Goal: Navigation & Orientation: Find specific page/section

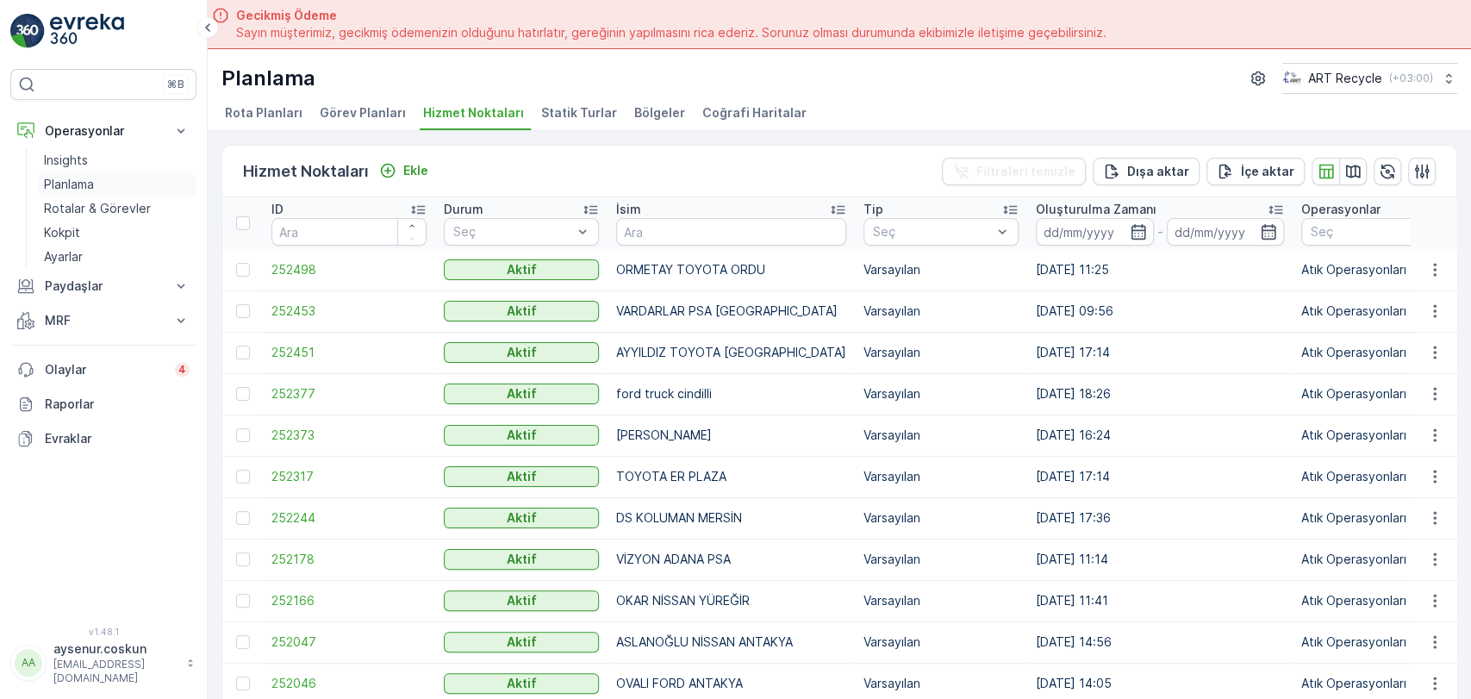
scroll to position [48, 0]
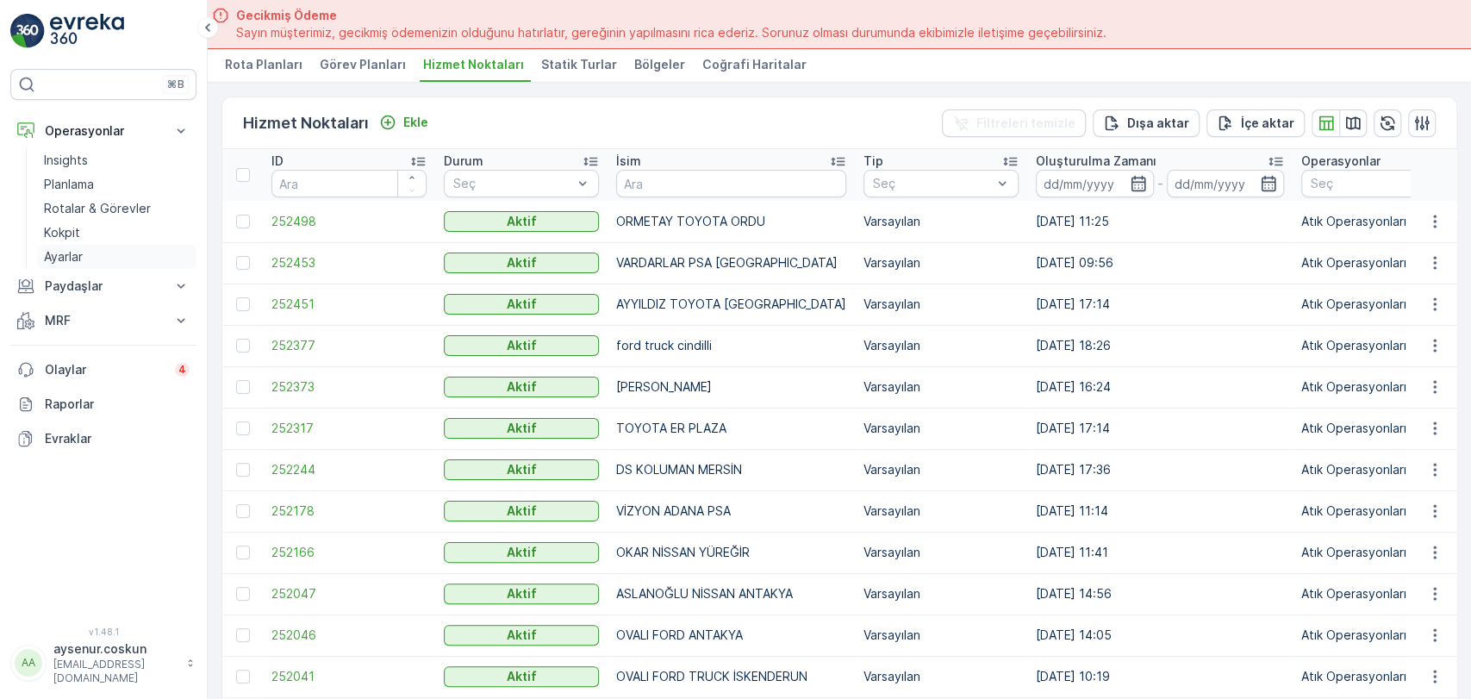
click at [114, 250] on link "Ayarlar" at bounding box center [116, 257] width 159 height 24
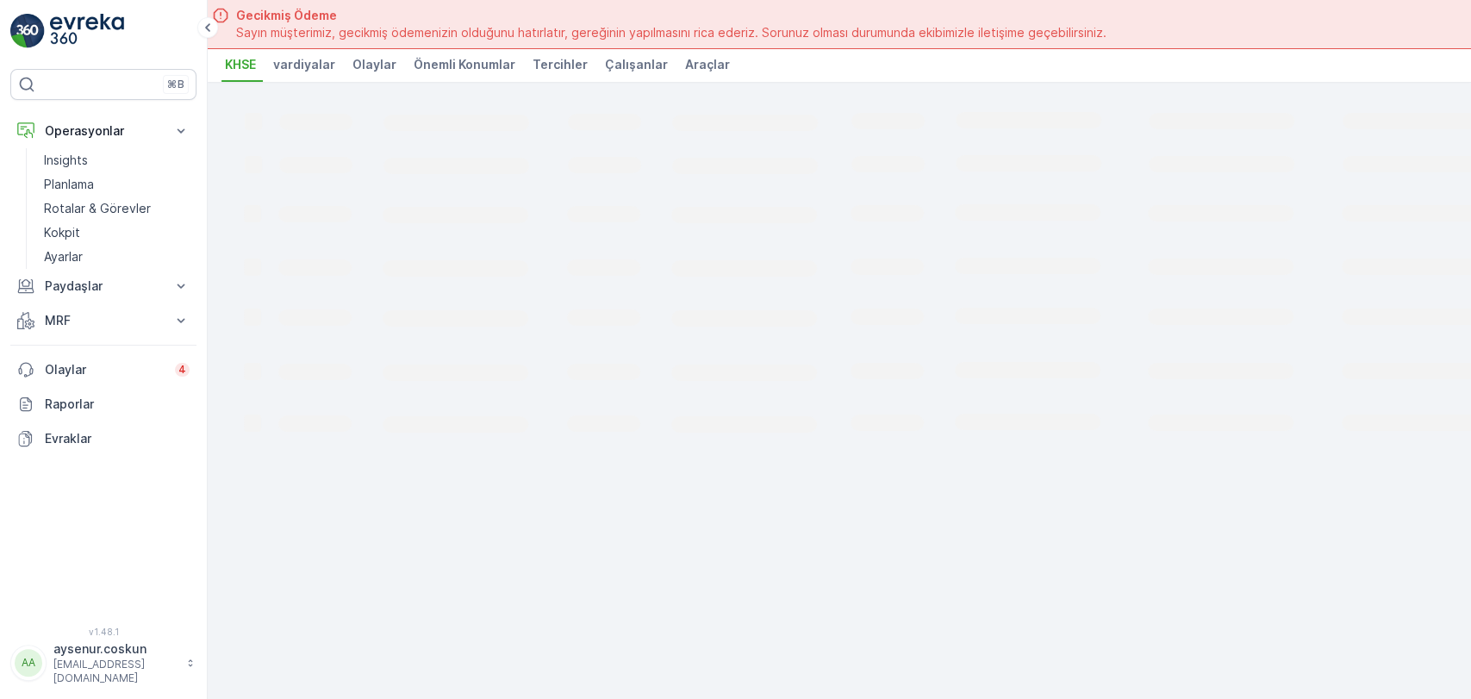
click at [702, 56] on span "Araçlar" at bounding box center [707, 64] width 45 height 17
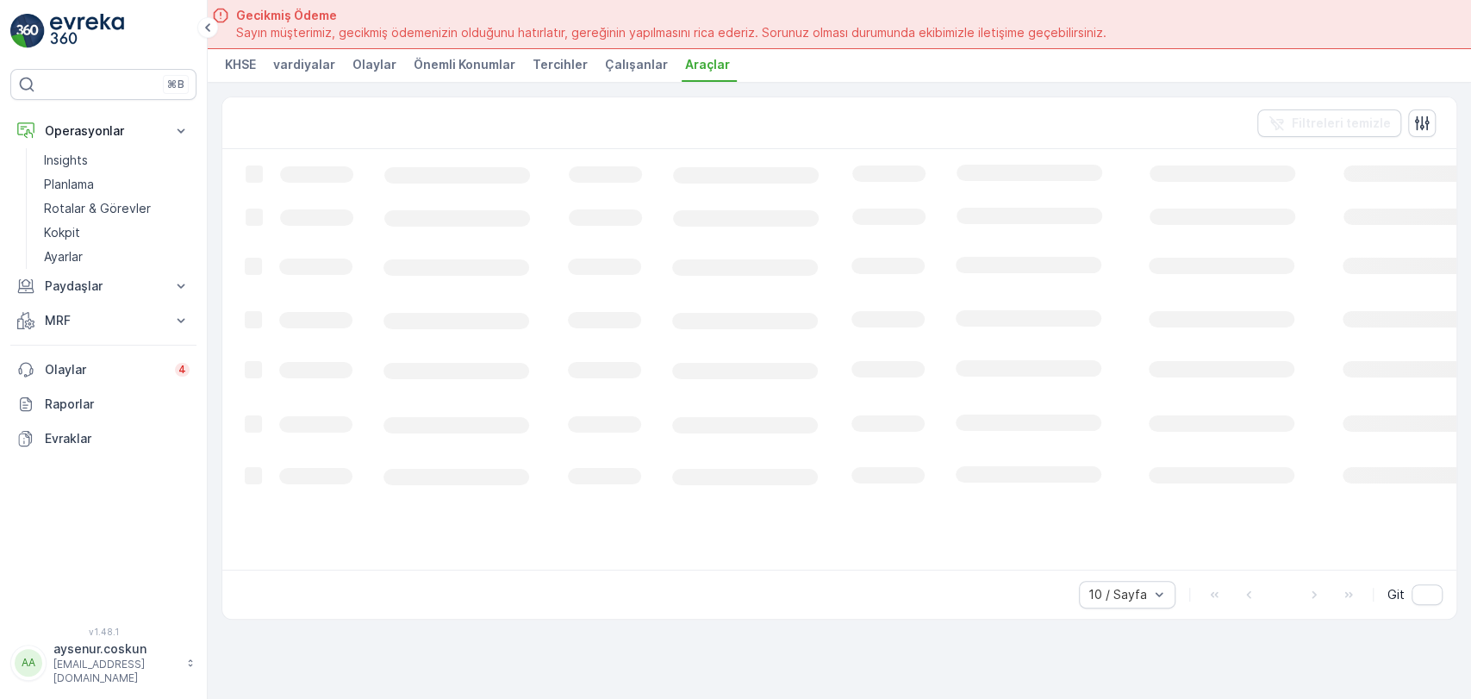
click at [690, 72] on li "Araçlar" at bounding box center [709, 67] width 55 height 29
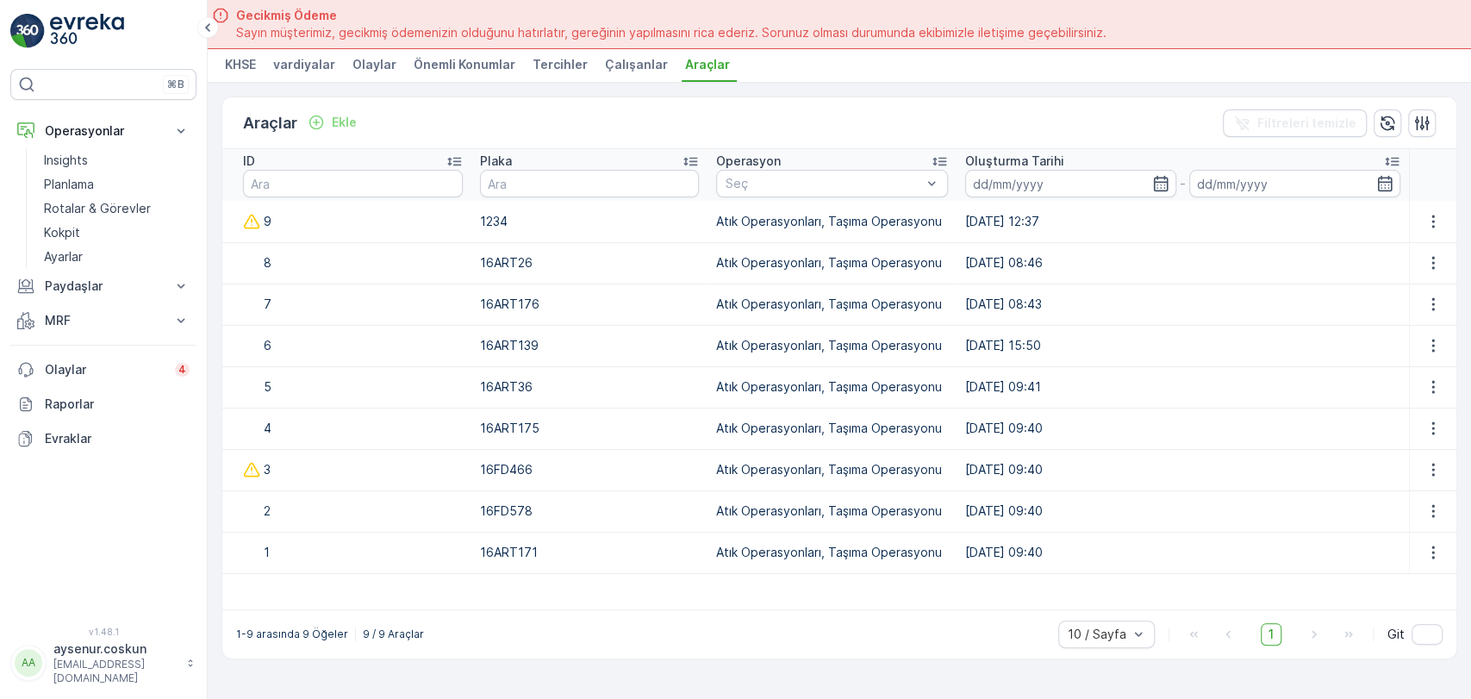
drag, startPoint x: 310, startPoint y: 520, endPoint x: 1151, endPoint y: 524, distance: 841.1
click at [1151, 524] on tr "2 16FD578 Atık Operasyonları, Taşıma Operasyonu [DATE] 09:40" at bounding box center [839, 510] width 1234 height 41
click at [878, 514] on p "Atık Operasyonları, Taşıma Operasyonu" at bounding box center [829, 510] width 226 height 17
click at [90, 8] on div "⌘B Operasyonlar Insights Planlama Rotalar & Görevler Kokpit Ayarlar Paydaşlar R…" at bounding box center [104, 349] width 208 height 699
click at [89, 19] on img at bounding box center [87, 31] width 74 height 34
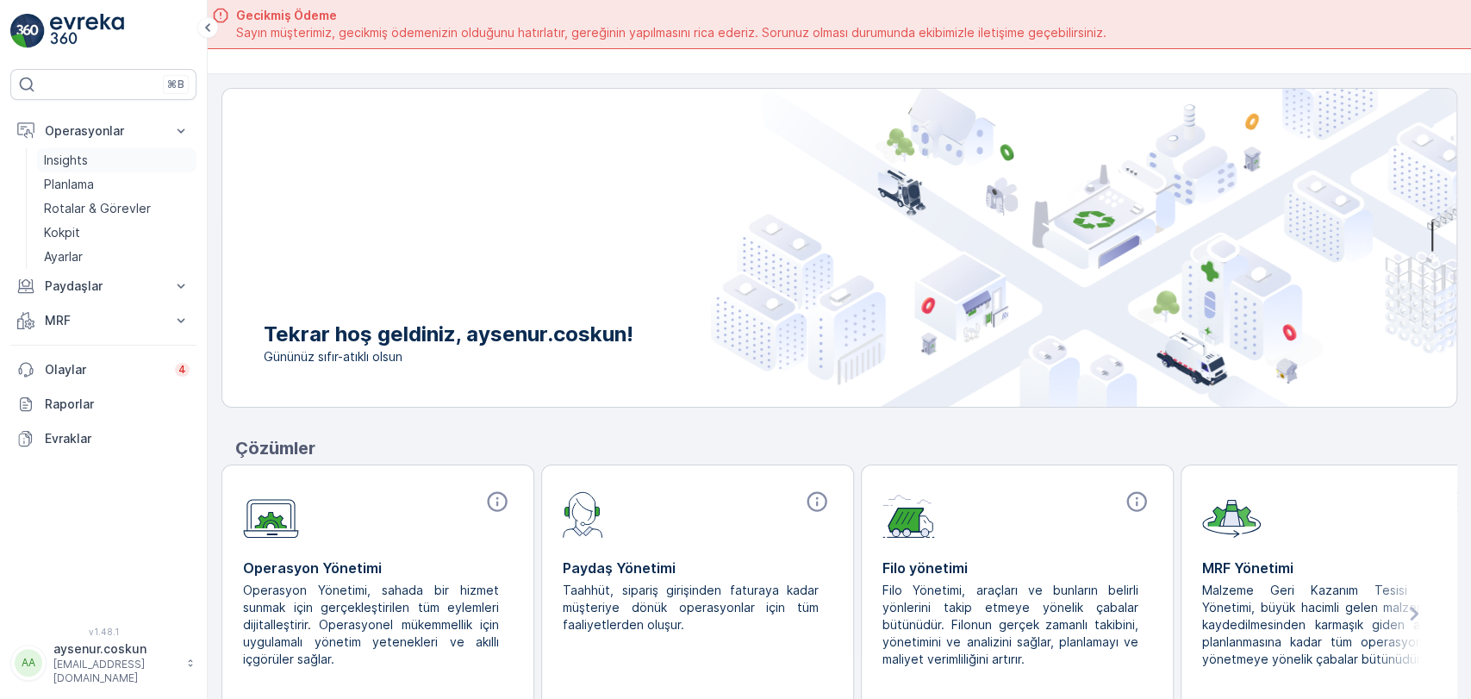
click at [103, 156] on link "Insights" at bounding box center [116, 160] width 159 height 24
